Goal: Information Seeking & Learning: Learn about a topic

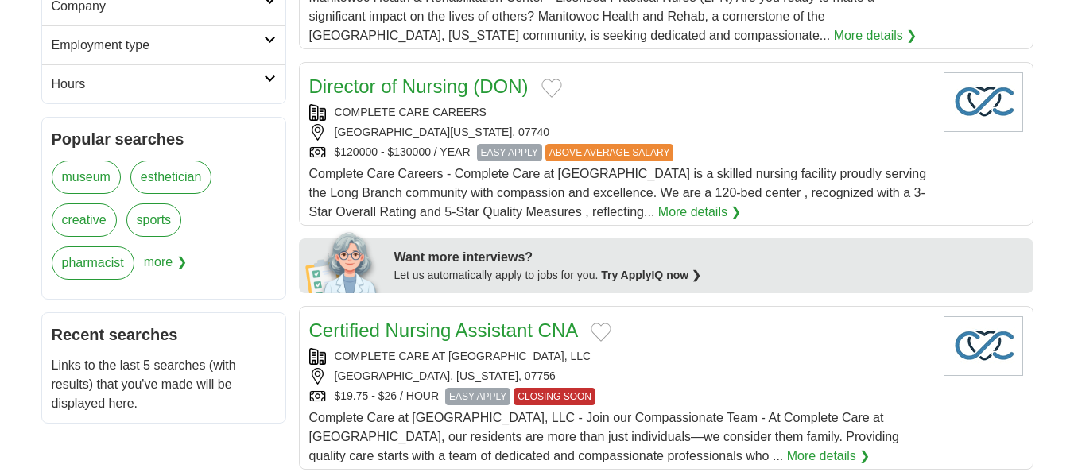
scroll to position [556, 0]
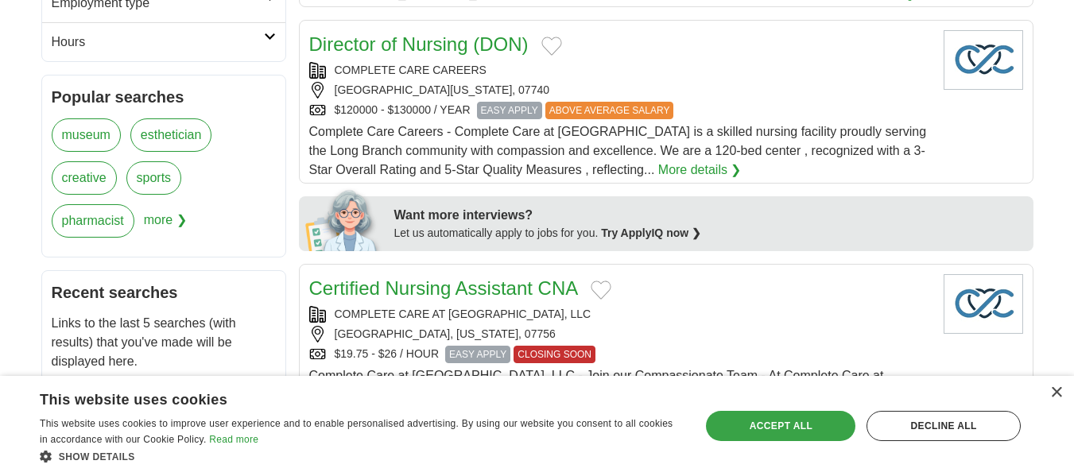
click at [737, 426] on div "Accept all" at bounding box center [780, 426] width 149 height 30
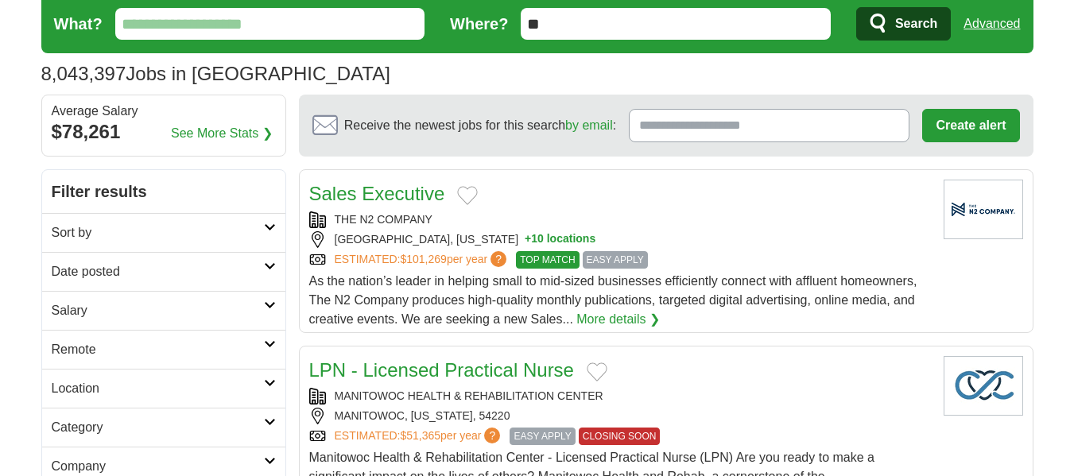
scroll to position [0, 0]
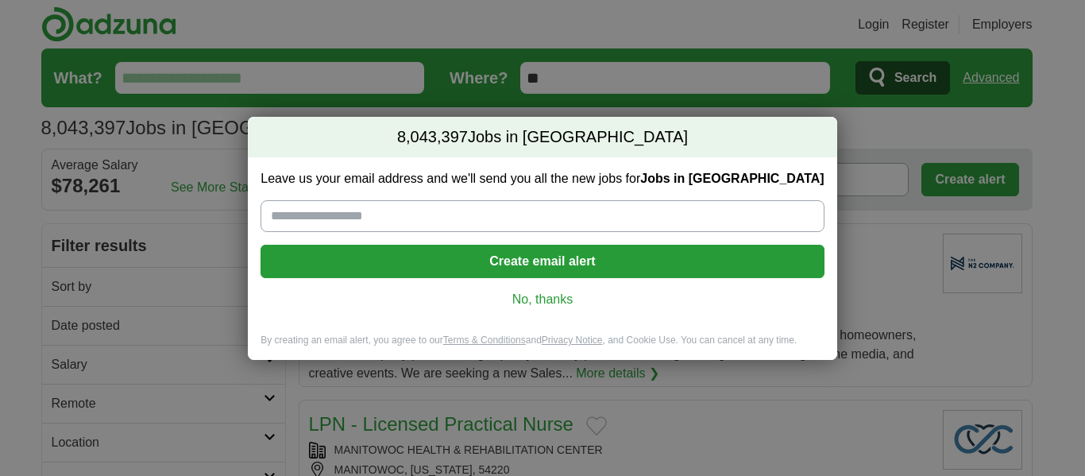
click at [571, 300] on link "No, thanks" at bounding box center [542, 299] width 538 height 17
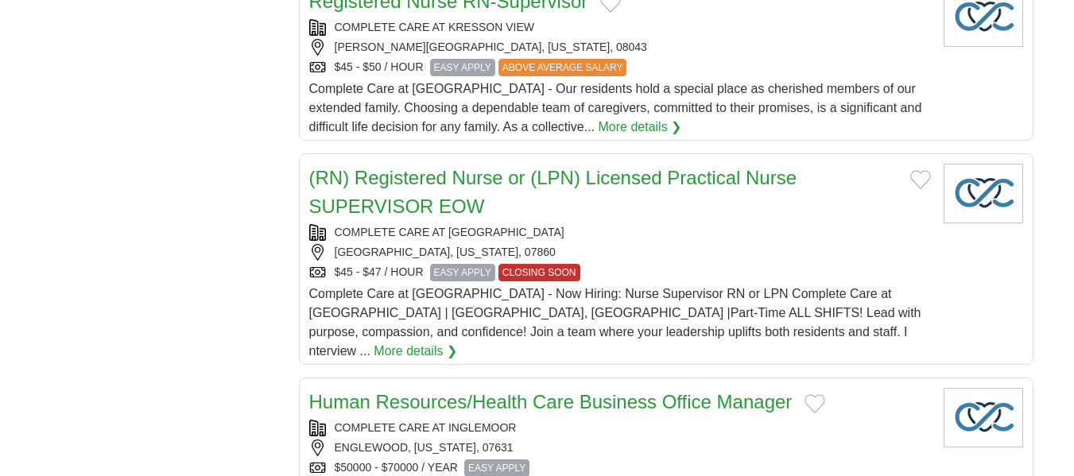
scroll to position [1510, 0]
